Goal: Task Accomplishment & Management: Use online tool/utility

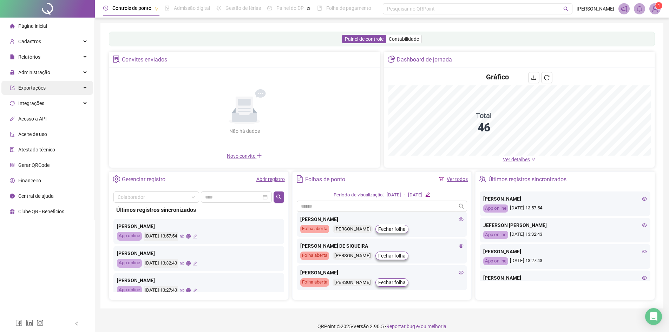
click at [27, 91] on span "Exportações" at bounding box center [28, 88] width 36 height 14
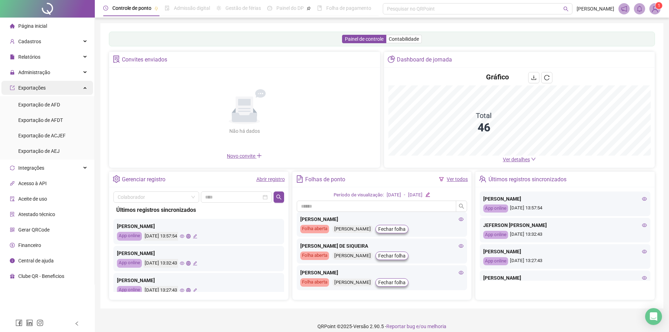
click at [27, 91] on span "Exportações" at bounding box center [28, 88] width 36 height 14
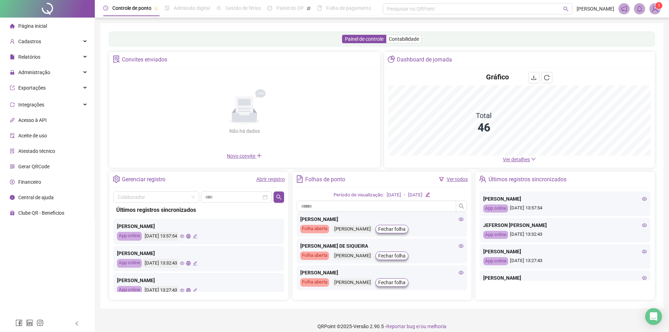
click at [43, 72] on span "Administração" at bounding box center [34, 73] width 32 height 6
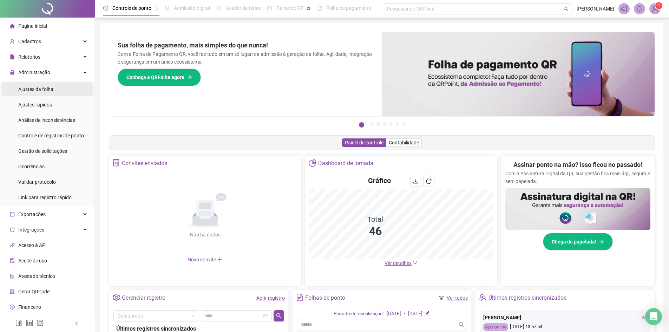
click at [44, 90] on span "Ajustes da folha" at bounding box center [35, 89] width 35 height 6
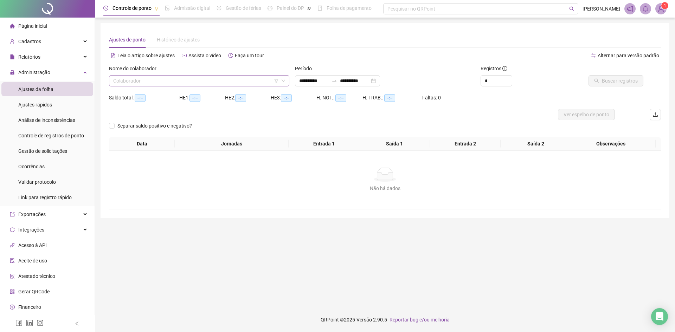
click at [223, 85] on input "search" at bounding box center [196, 81] width 166 height 11
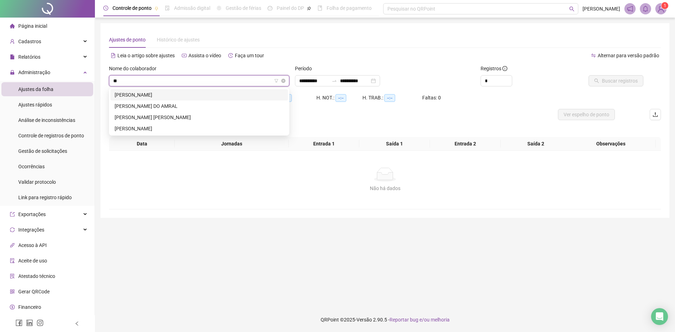
type input "***"
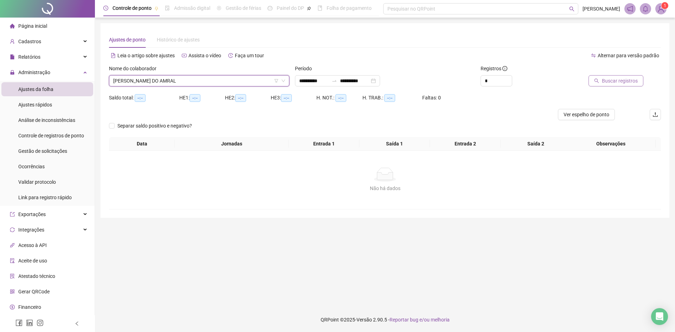
click at [610, 78] on span "Buscar registros" at bounding box center [620, 81] width 36 height 8
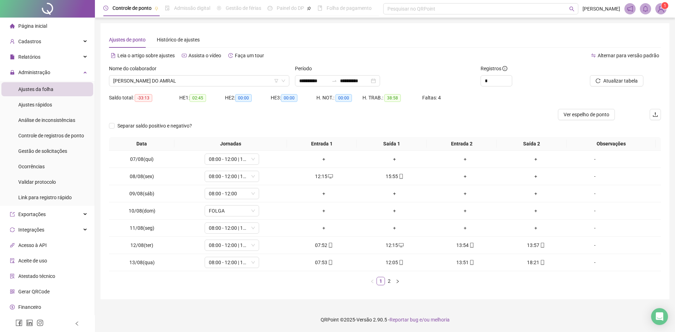
drag, startPoint x: 389, startPoint y: 281, endPoint x: 388, endPoint y: 276, distance: 5.2
click at [389, 281] on link "2" at bounding box center [389, 281] width 8 height 8
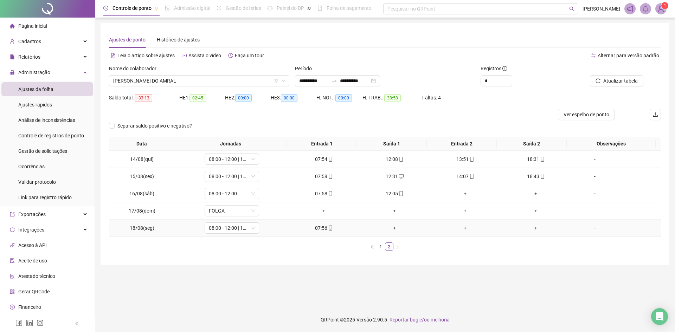
click at [394, 229] on div "+" at bounding box center [394, 228] width 65 height 8
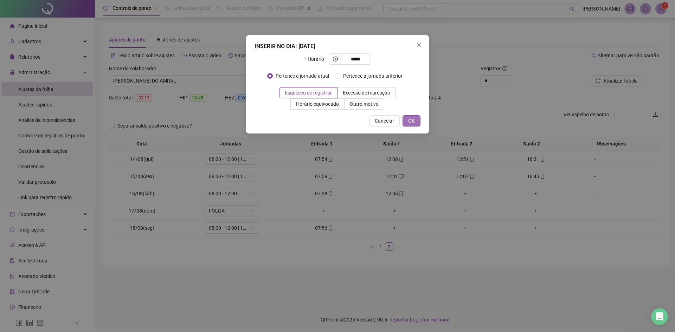
type input "*****"
click at [415, 121] on button "OK" at bounding box center [411, 120] width 18 height 11
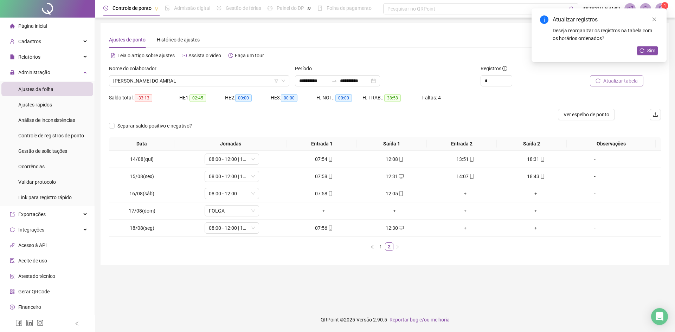
click at [606, 83] on span "Atualizar tabela" at bounding box center [620, 81] width 34 height 8
click at [653, 18] on icon "close" at bounding box center [654, 20] width 4 height 4
